Goal: Task Accomplishment & Management: Use online tool/utility

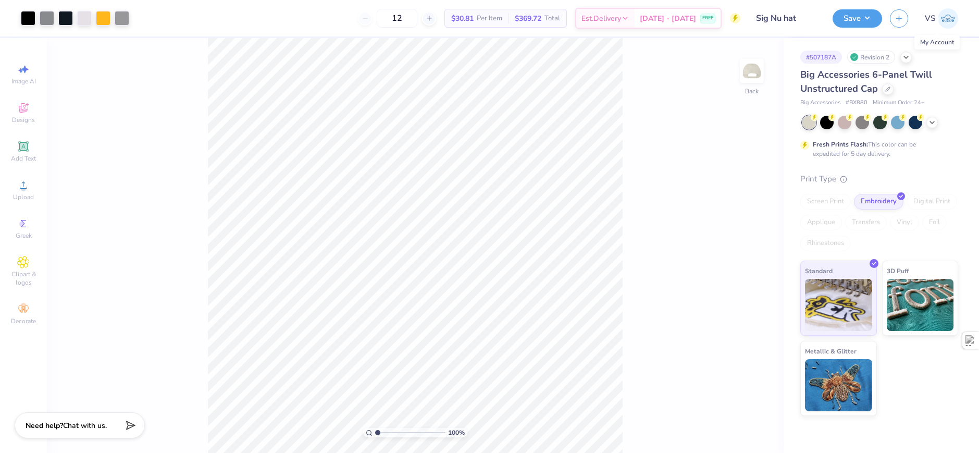
click at [951, 21] on img at bounding box center [948, 18] width 20 height 20
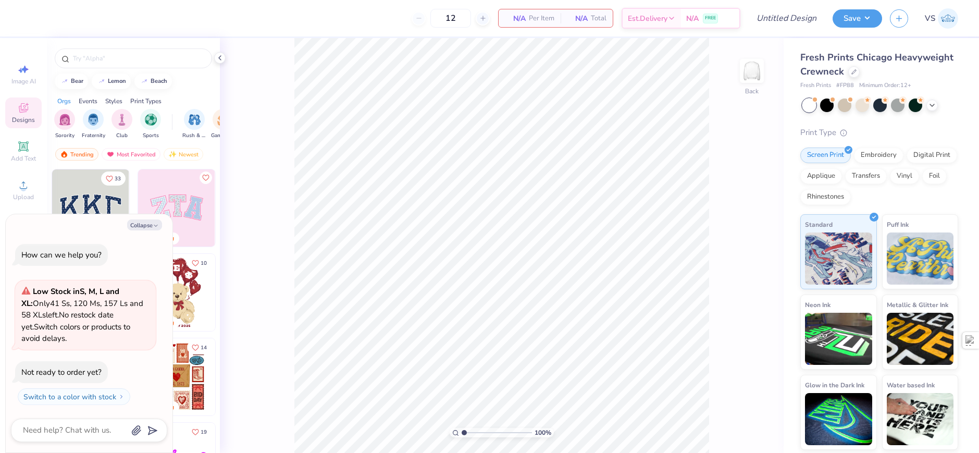
type textarea "x"
click at [808, 19] on input "Design Title" at bounding box center [774, 18] width 102 height 21
type input "S"
type textarea "x"
type input "Si"
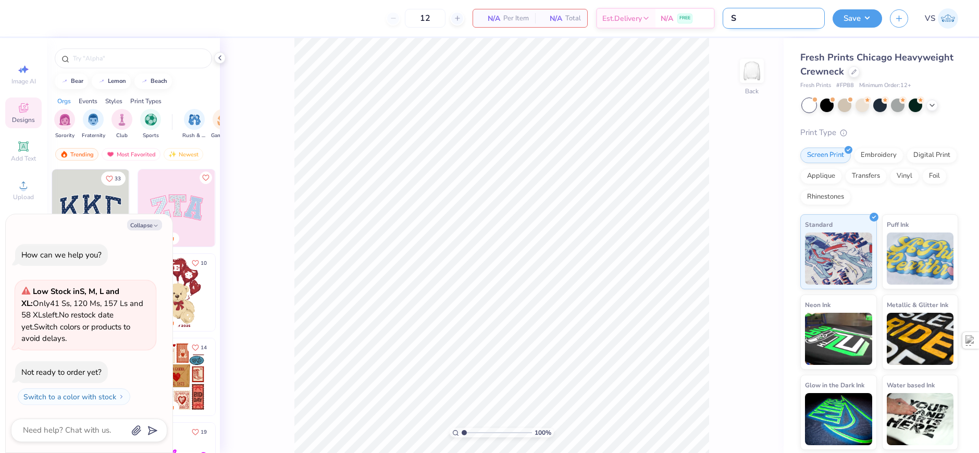
type textarea "x"
type input "Sig"
type textarea "x"
type input "Sigm"
type textarea "x"
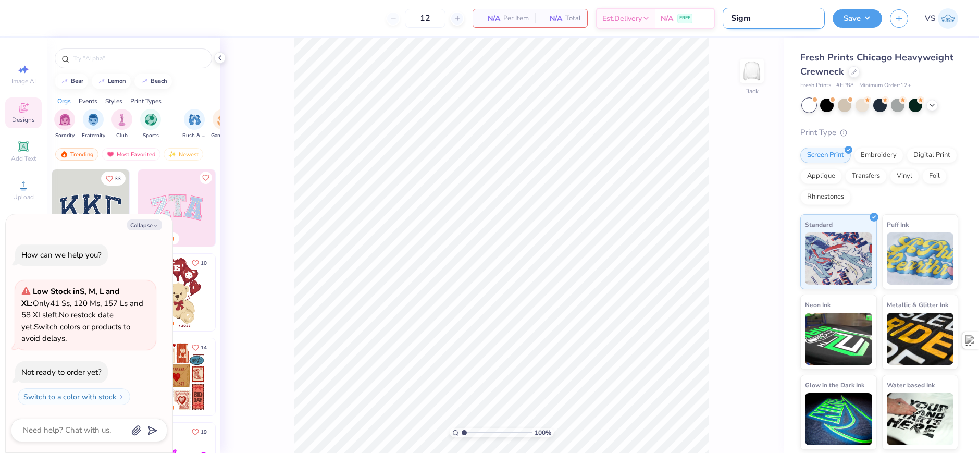
type input "Sigma"
type textarea "x"
type input "Sigma"
type textarea "x"
type input "Sigma C"
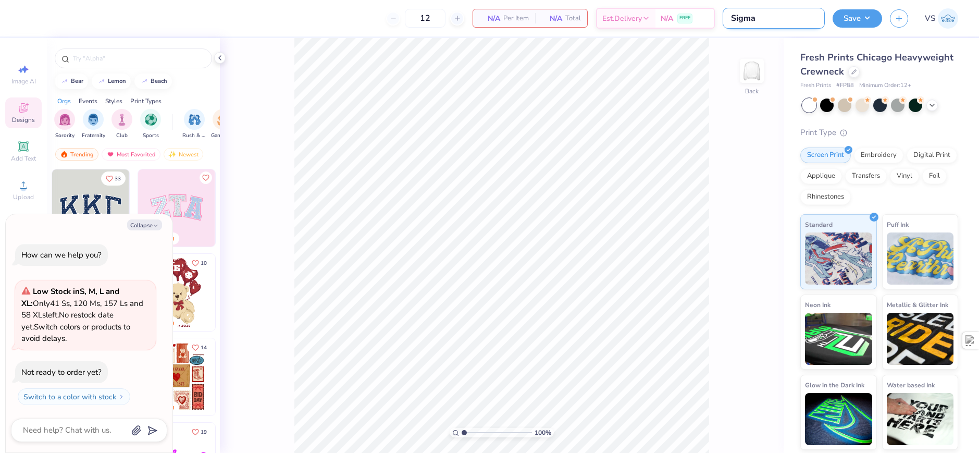
type textarea "x"
type input "Sigma Ch"
type textarea "x"
type input "Sigma Chi"
type textarea "x"
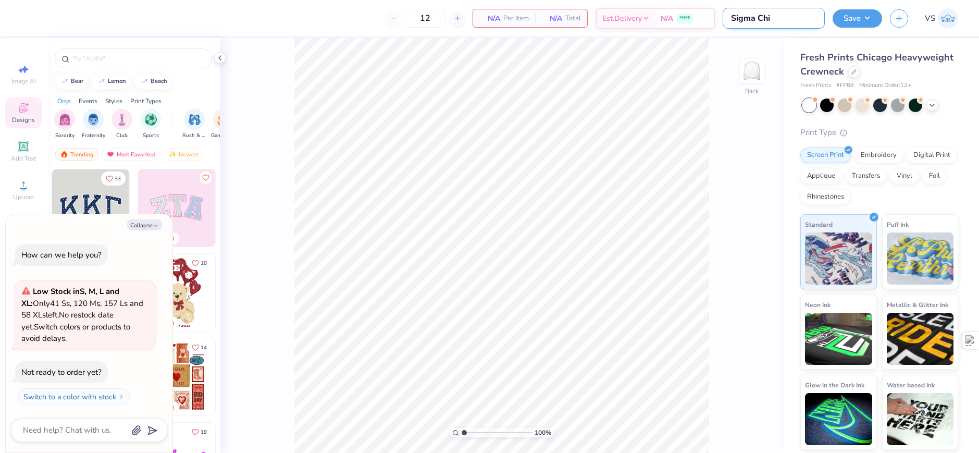
type input "Sigma Chi"
type textarea "x"
type input "Sigma Chi S"
type textarea "x"
type input "Sigma Chi Sm"
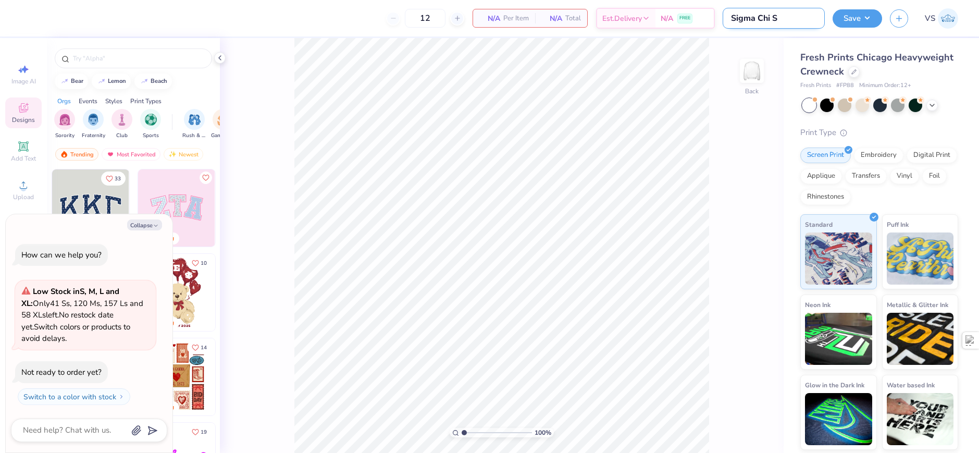
type textarea "x"
type input "Sigma Chi Sma"
type textarea "x"
type input "Sigma Chi Smapl"
type textarea "x"
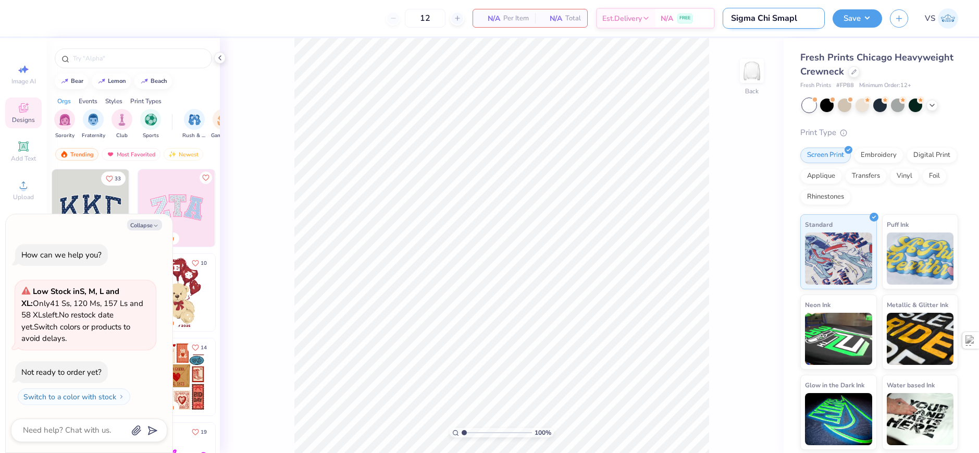
type input "Sigma Chi Smaple"
type textarea "x"
type input "Sigma Chi Smapl"
type textarea "x"
type input "Sigma Chi Smap"
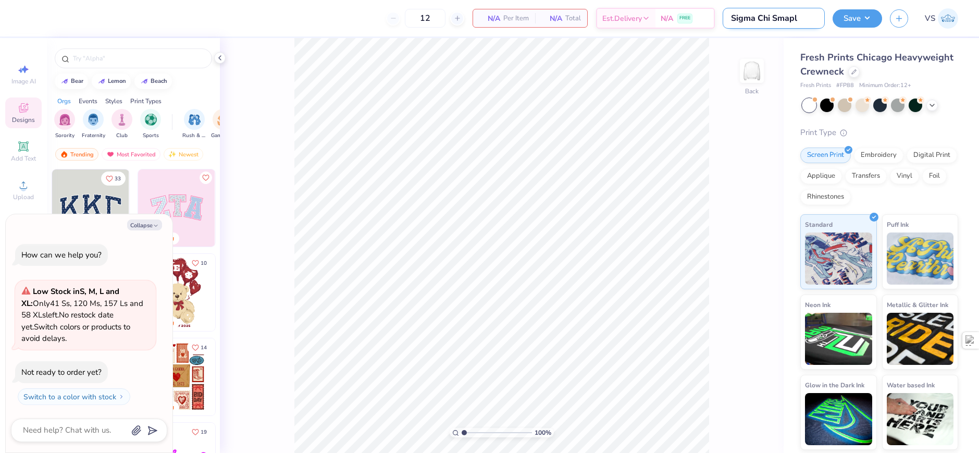
type textarea "x"
type input "Sigma Chi Sma"
type textarea "x"
type input "Sigma Chi Sm"
type textarea "x"
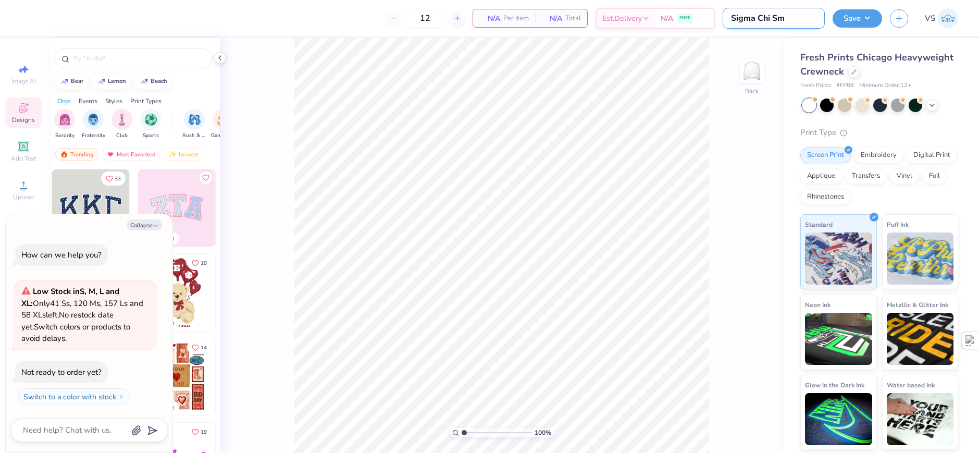
type input "Sigma Chi S"
type textarea "x"
type input "Sigma Chi"
type textarea "x"
type input "Sigma Chi S"
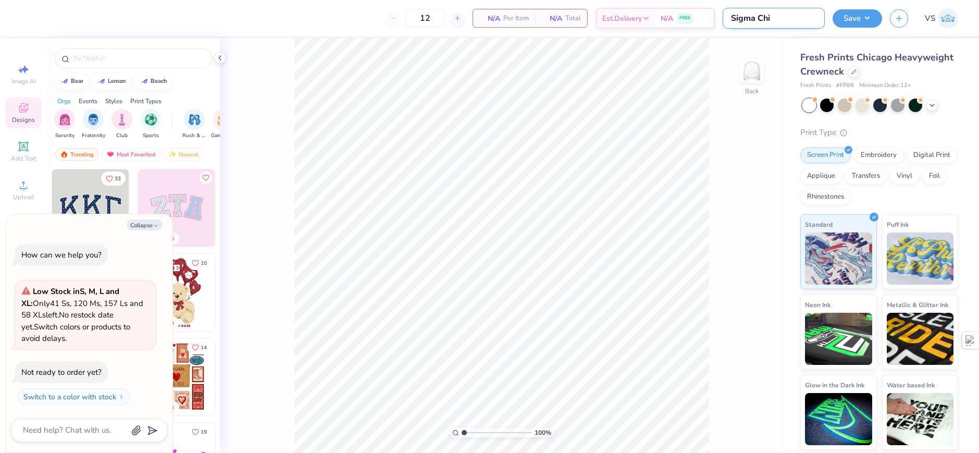
type textarea "x"
type input "Sigma Chi Sa"
type textarea "x"
type input "Sigma Chi Sam"
type textarea "x"
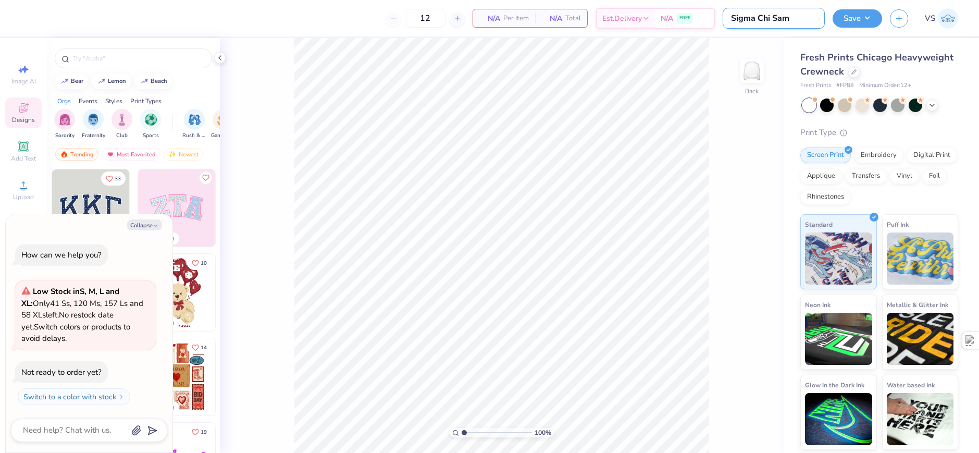
type input "Sigma [PERSON_NAME]"
type textarea "x"
type input "Sigma Chi Sampl"
type textarea "x"
type input "Sigma Chi Sample"
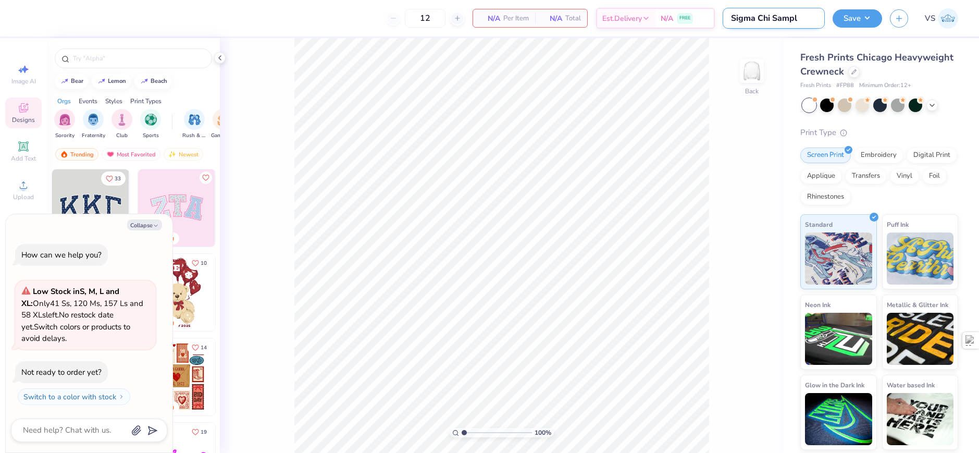
type textarea "x"
type input "Sigma Chi Sample"
type textarea "x"
type input "Sigma Chi Sample O"
type textarea "x"
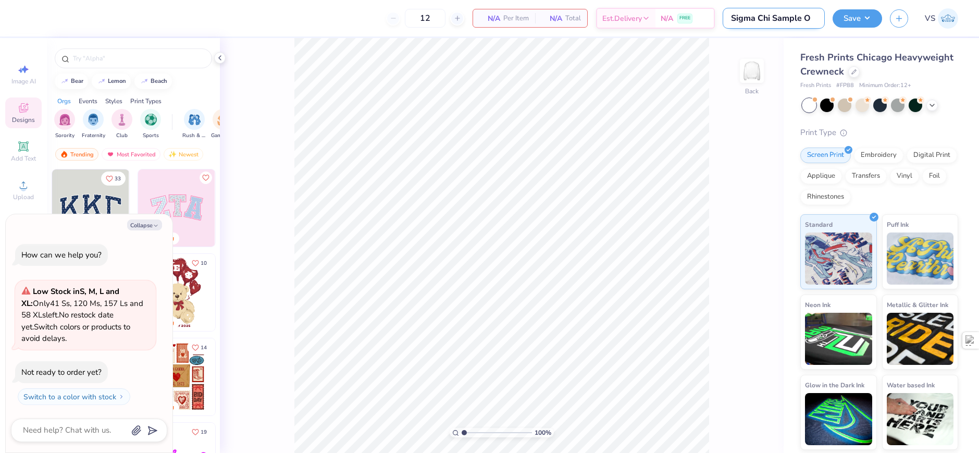
type input "Sigma Chi Sample Or"
type textarea "x"
type input "Sigma Chi Sample Ord"
type textarea "x"
type input "Sigma Chi Sample Orde"
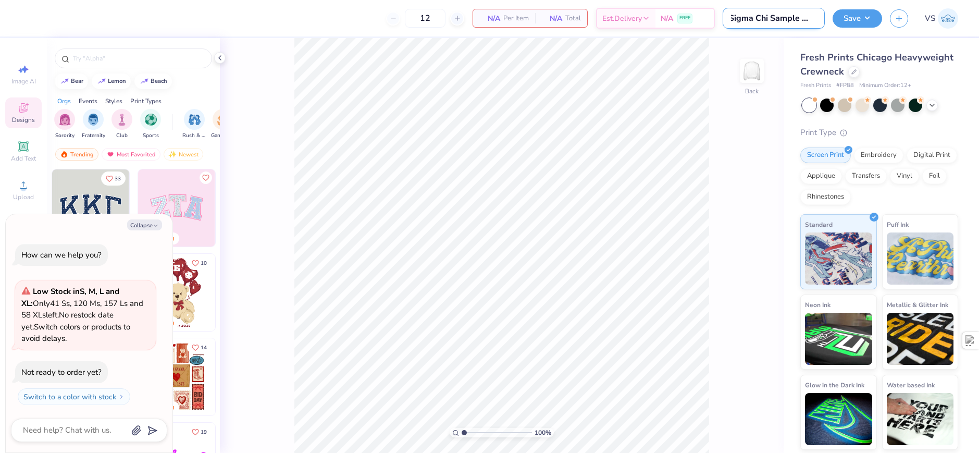
type textarea "x"
type input "Sigma Chi Sample Order"
type textarea "x"
type input "Sigma Chi Sample Order"
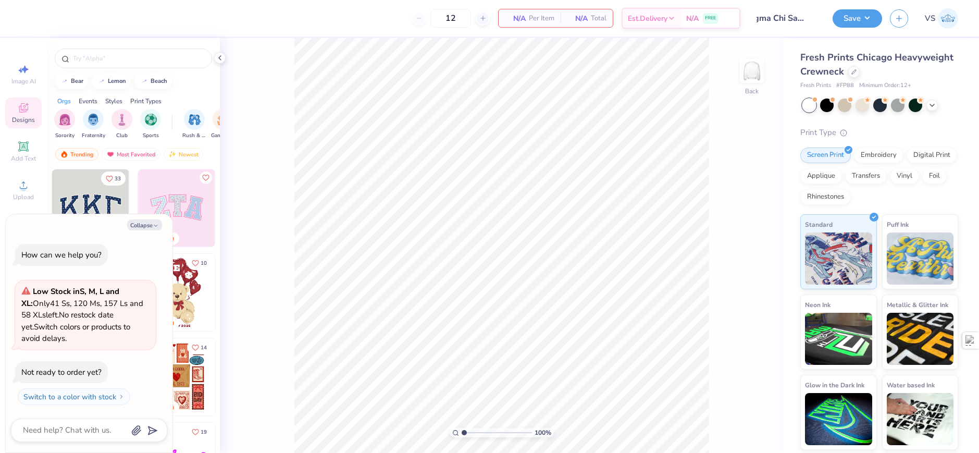
click at [823, 43] on div "Fresh Prints Chicago Heavyweight Crewneck Fresh Prints # FP88 Minimum Order: 12…" at bounding box center [881, 244] width 195 height 412
click at [137, 225] on button "Collapse" at bounding box center [144, 224] width 35 height 11
type textarea "x"
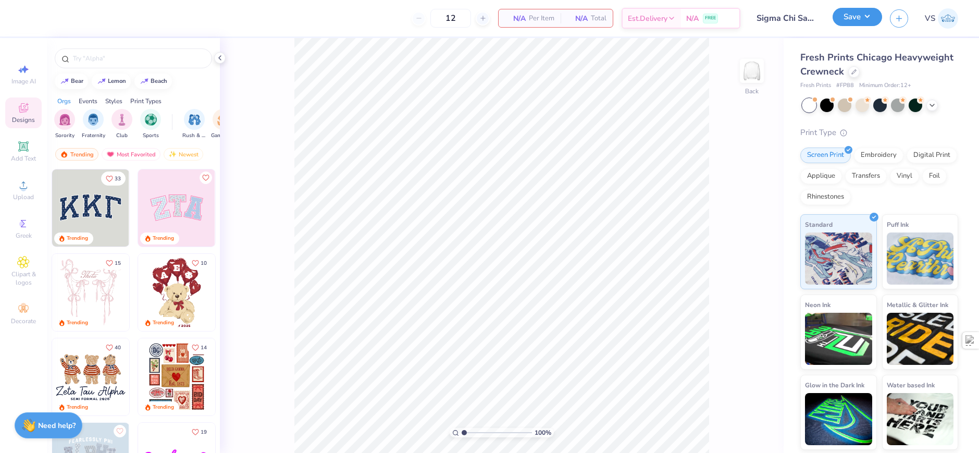
click at [844, 18] on button "Save" at bounding box center [858, 17] width 50 height 18
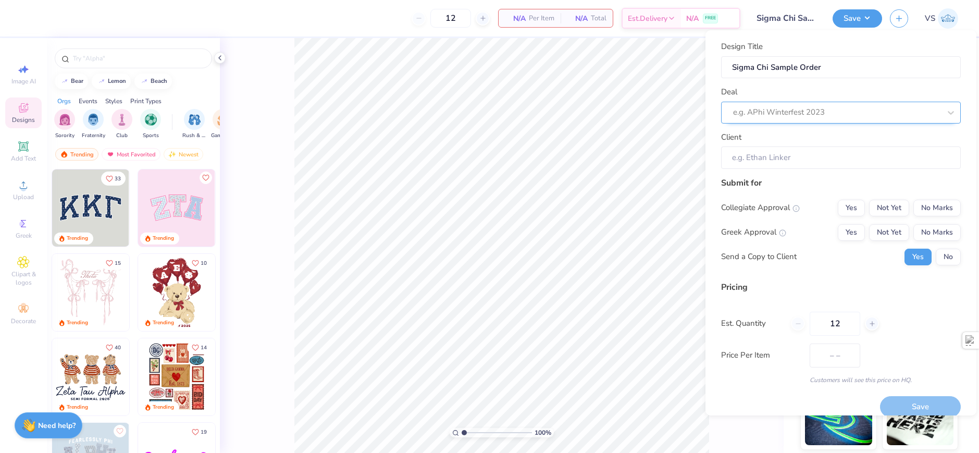
click at [800, 114] on div at bounding box center [836, 112] width 207 height 14
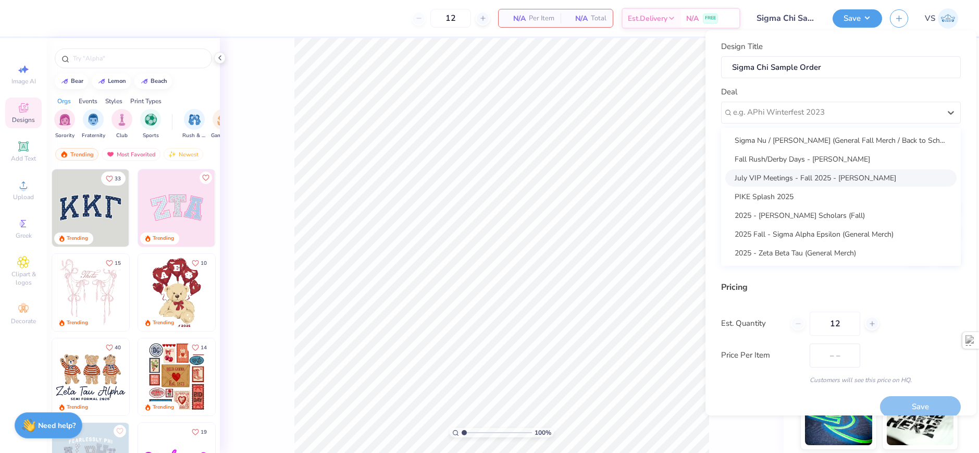
click at [821, 181] on div "July VIP Meetings - Fall 2025 - [PERSON_NAME]" at bounding box center [841, 177] width 231 height 17
type input "[PERSON_NAME]"
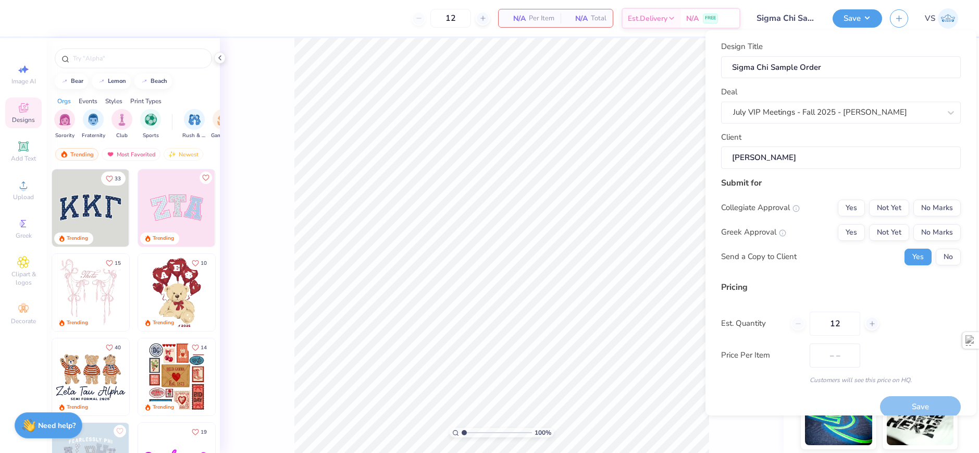
click at [829, 189] on div "Submit for Collegiate Approval Yes Not Yet No Marks Greek Approval Yes Not Yet …" at bounding box center [841, 225] width 240 height 96
click at [936, 254] on button "No" at bounding box center [948, 257] width 25 height 17
click at [918, 234] on button "No Marks" at bounding box center [937, 232] width 47 height 17
click at [923, 209] on button "No Marks" at bounding box center [937, 208] width 47 height 17
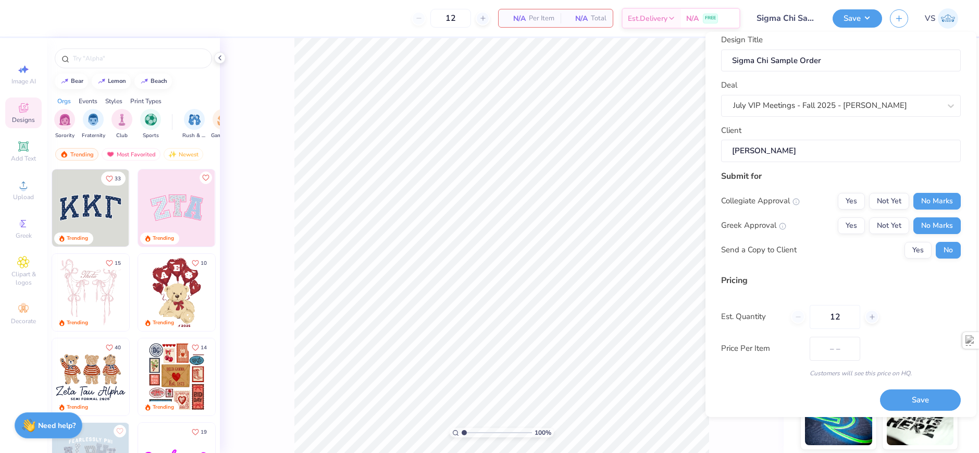
scroll to position [13, 0]
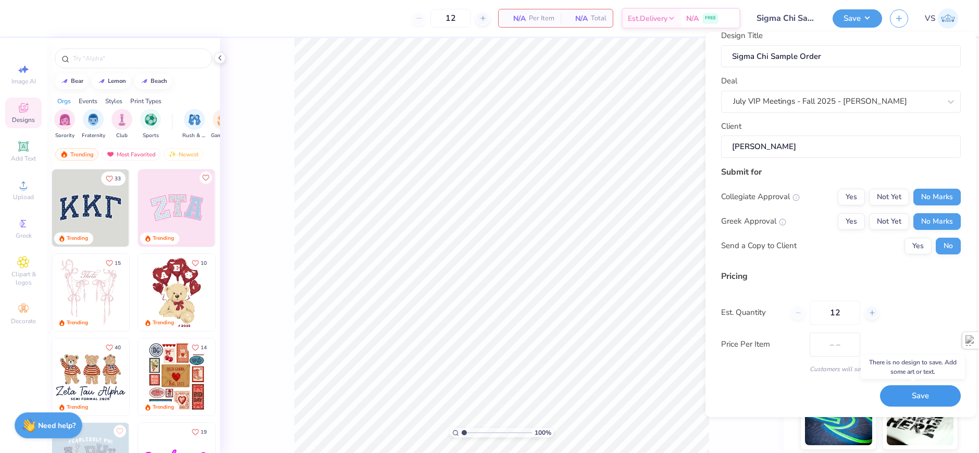
click at [895, 397] on button "Save" at bounding box center [920, 395] width 81 height 21
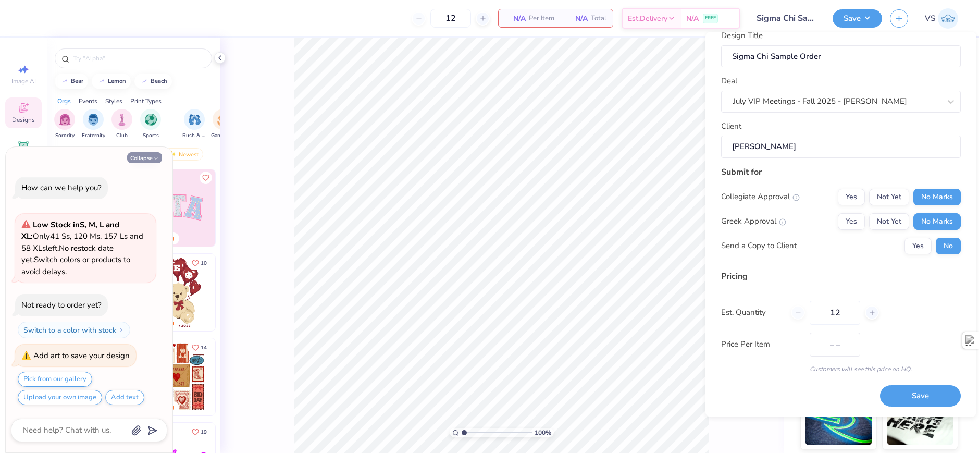
click at [142, 156] on button "Collapse" at bounding box center [144, 157] width 35 height 11
type textarea "x"
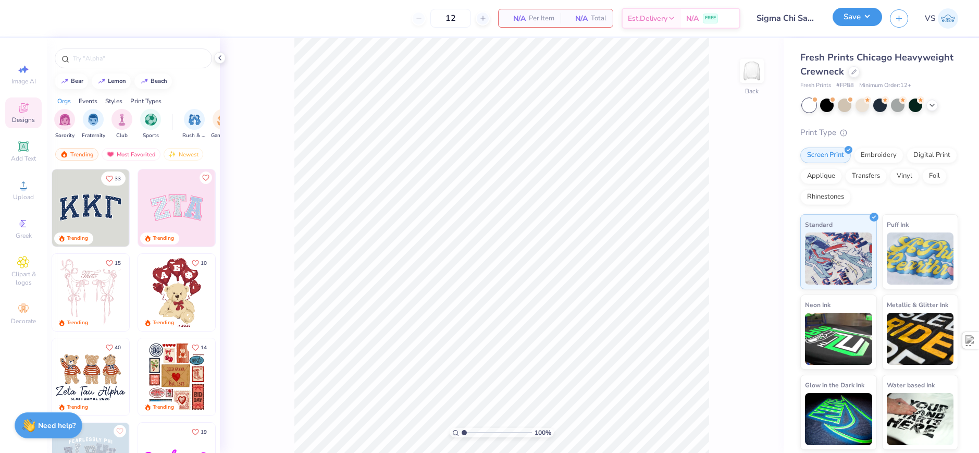
click at [854, 25] on button "Save" at bounding box center [858, 17] width 50 height 18
click at [132, 63] on input "text" at bounding box center [138, 58] width 133 height 10
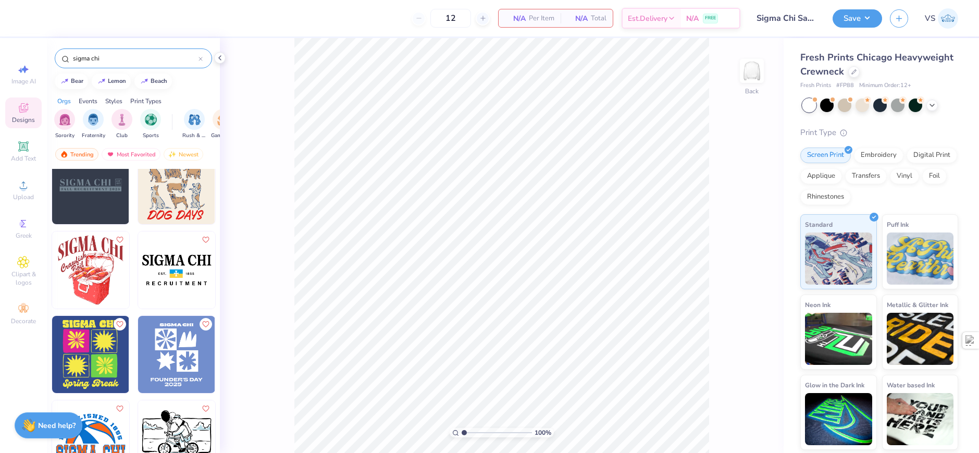
scroll to position [782, 0]
type input "sigma chi"
click at [192, 279] on img at bounding box center [176, 270] width 77 height 77
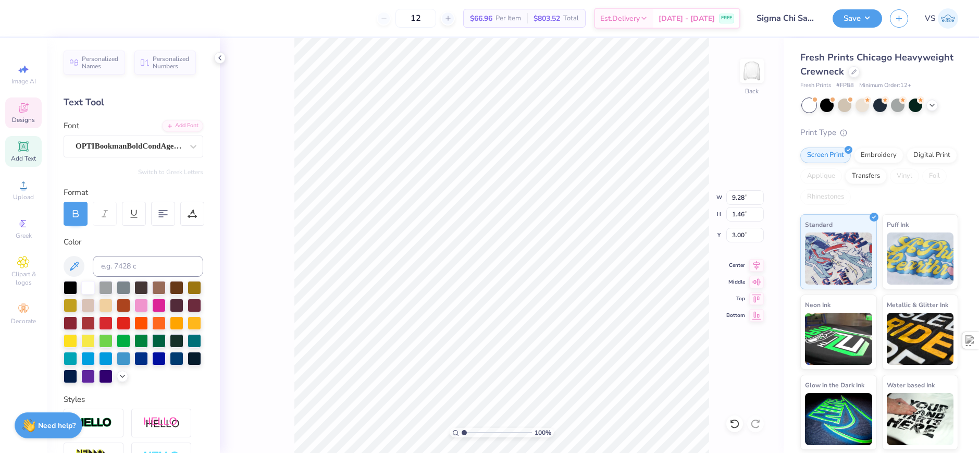
scroll to position [8, 1]
type textarea "CHI"
type input "2.44"
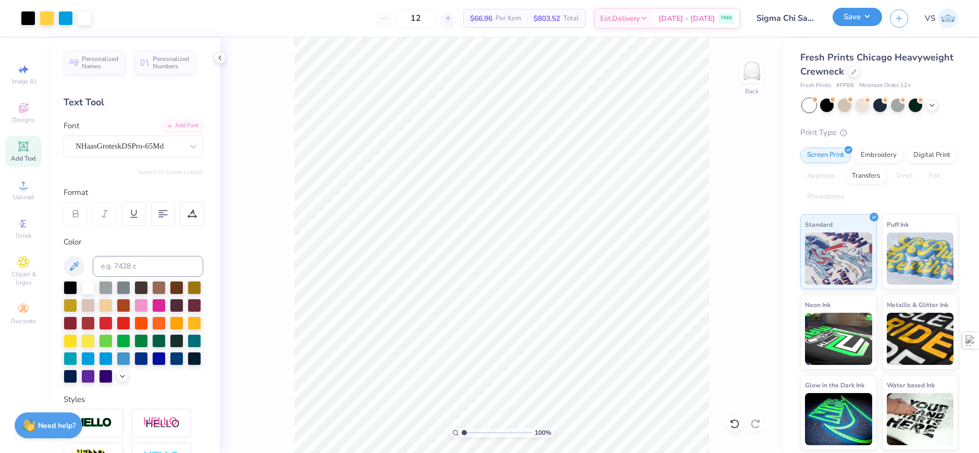
click at [854, 14] on button "Save" at bounding box center [858, 17] width 50 height 18
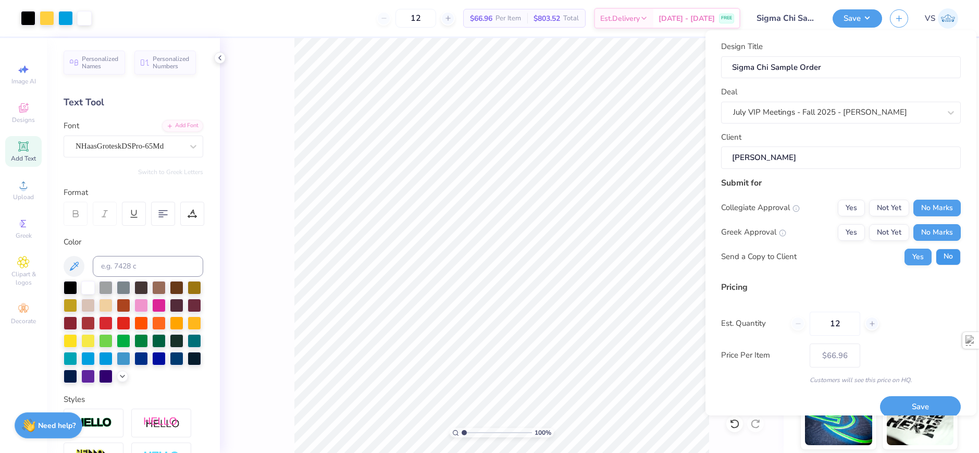
click at [940, 254] on button "No" at bounding box center [948, 257] width 25 height 17
click at [907, 401] on button "Save" at bounding box center [920, 406] width 81 height 21
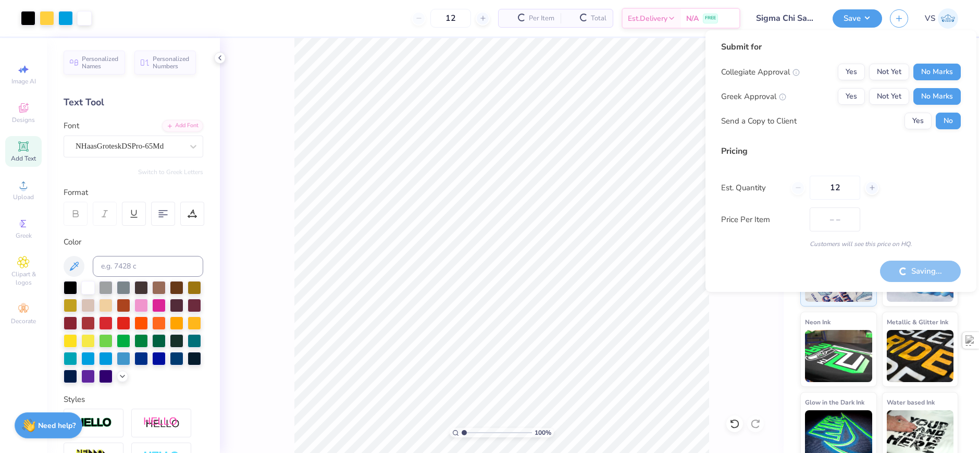
type input "$66.96"
